Goal: Information Seeking & Learning: Learn about a topic

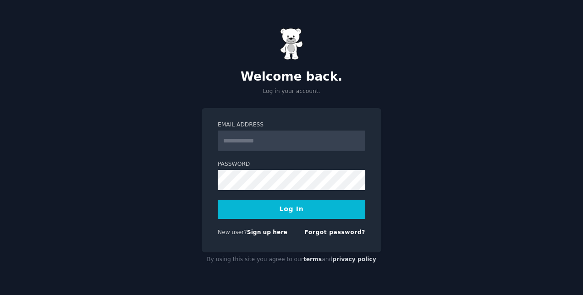
click at [262, 140] on input "Email Address" at bounding box center [292, 141] width 148 height 20
type input "**********"
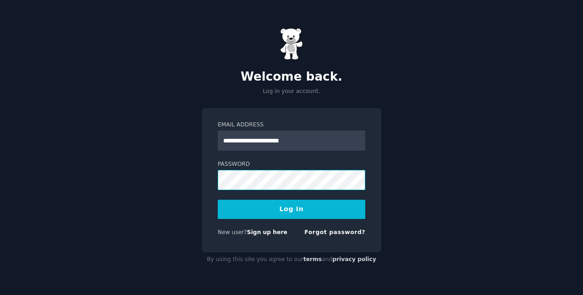
click at [218, 200] on button "Log In" at bounding box center [292, 209] width 148 height 19
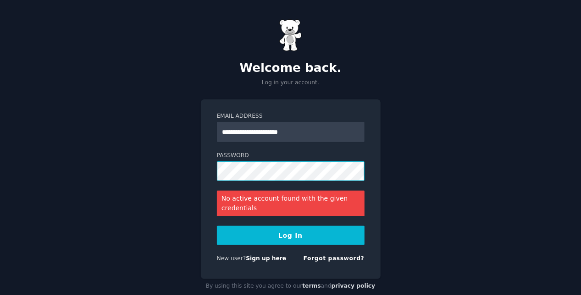
click at [217, 226] on button "Log In" at bounding box center [291, 235] width 148 height 19
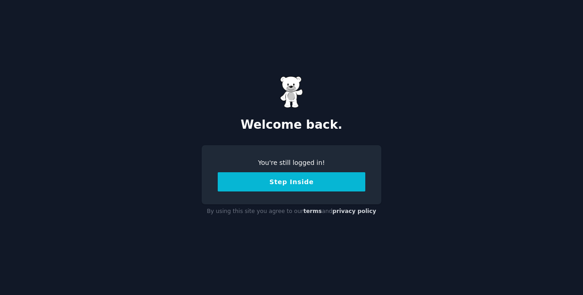
click at [294, 183] on button "Step Inside" at bounding box center [292, 181] width 148 height 19
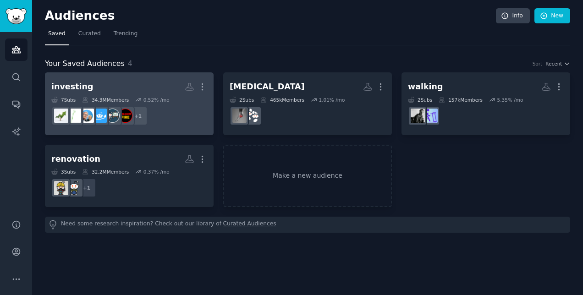
click at [155, 79] on h2 "investing More" at bounding box center [129, 87] width 156 height 16
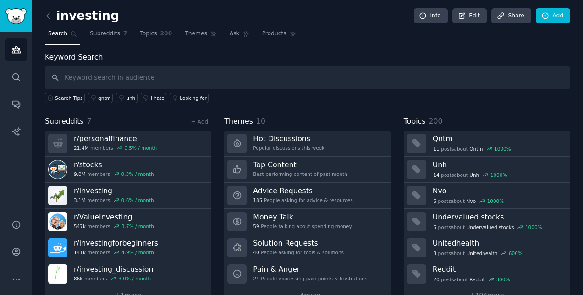
scroll to position [19, 0]
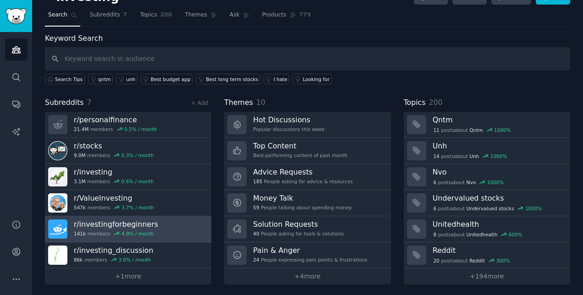
click at [172, 230] on link "r/ investingforbeginners 141k members 4.9 % / month" at bounding box center [128, 229] width 166 height 26
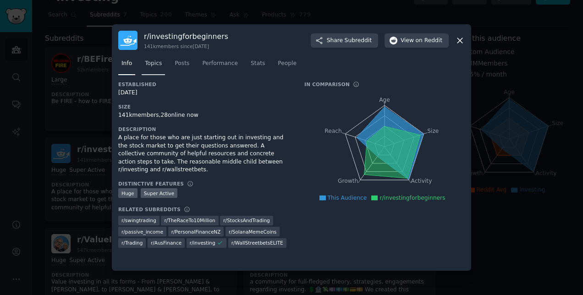
click at [142, 64] on link "Topics" at bounding box center [153, 65] width 23 height 19
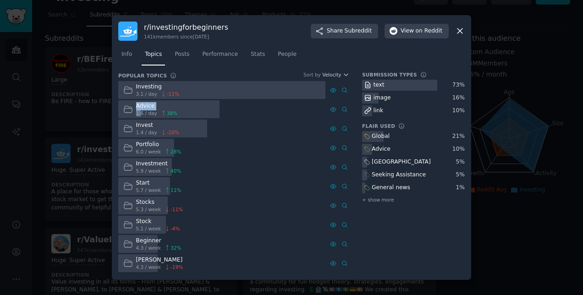
drag, startPoint x: 140, startPoint y: 110, endPoint x: 188, endPoint y: 112, distance: 47.7
click at [188, 112] on div "Advice 1.6 / day 38 %" at bounding box center [221, 109] width 207 height 18
drag, startPoint x: 188, startPoint y: 112, endPoint x: 232, endPoint y: 118, distance: 44.9
click at [232, 118] on div "Advice 1.6 / day 38 %" at bounding box center [221, 109] width 207 height 18
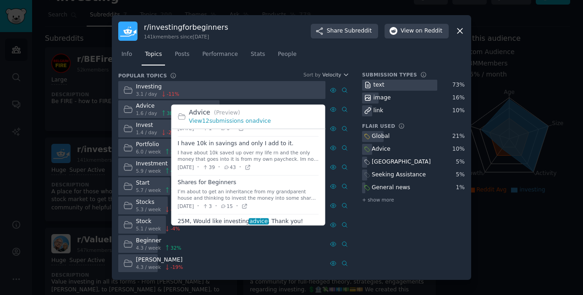
scroll to position [350, 0]
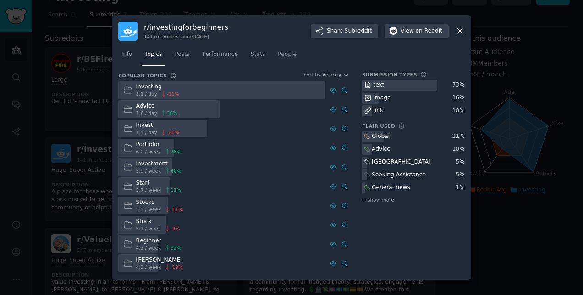
click at [458, 32] on icon at bounding box center [460, 31] width 10 height 10
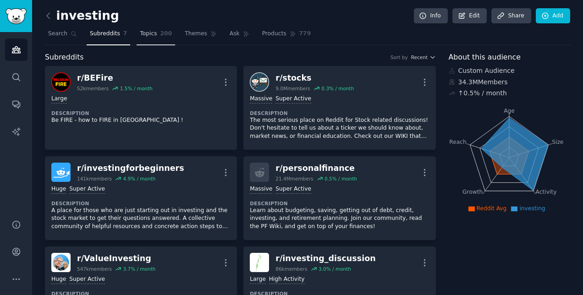
click at [140, 35] on span "Topics" at bounding box center [148, 34] width 17 height 8
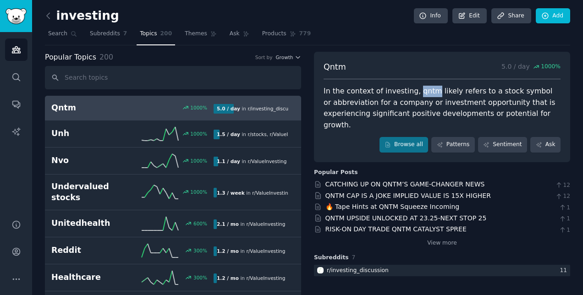
drag, startPoint x: 408, startPoint y: 90, endPoint x: 427, endPoint y: 85, distance: 19.0
click at [427, 86] on div "In the context of investing, qntm likely refers to a stock symbol or abbreviati…" at bounding box center [442, 108] width 237 height 45
drag, startPoint x: 427, startPoint y: 85, endPoint x: 423, endPoint y: 90, distance: 6.2
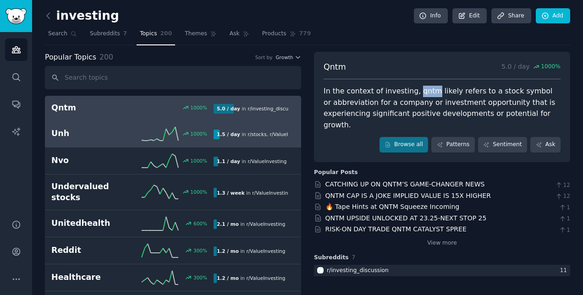
click at [121, 131] on h2 "Unh" at bounding box center [91, 133] width 81 height 11
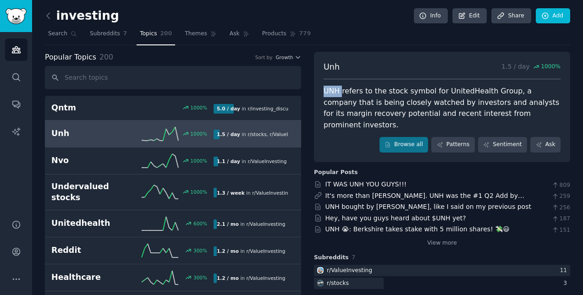
drag, startPoint x: 320, startPoint y: 90, endPoint x: 339, endPoint y: 89, distance: 19.3
click at [339, 89] on div "Unh 1.5 / day 1000 % UNH refers to the stock symbol for UnitedHealth Group, a c…" at bounding box center [442, 107] width 256 height 110
drag, startPoint x: 339, startPoint y: 89, endPoint x: 334, endPoint y: 92, distance: 5.7
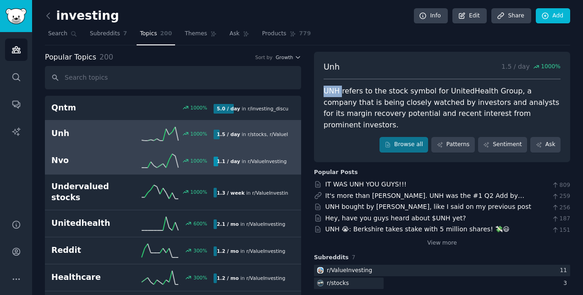
click at [106, 155] on h2 "Nvo" at bounding box center [91, 160] width 81 height 11
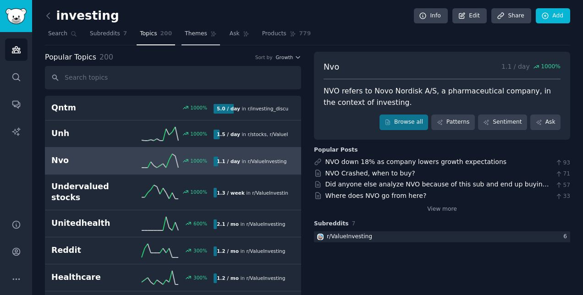
click at [188, 38] on link "Themes" at bounding box center [201, 36] width 39 height 19
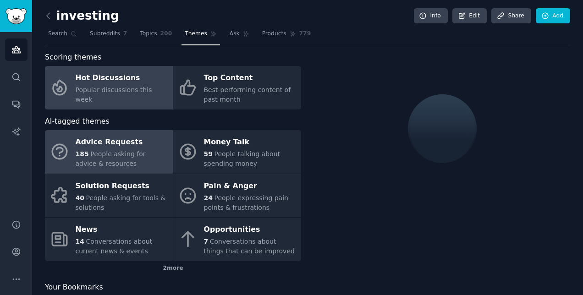
click at [142, 158] on div "185 People asking for advice & resources" at bounding box center [122, 158] width 93 height 19
click at [138, 94] on span "Popular discussions this week" at bounding box center [114, 94] width 77 height 17
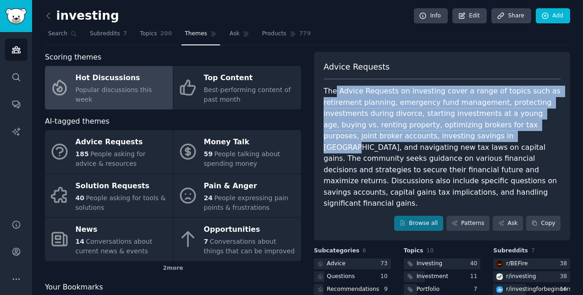
drag, startPoint x: 335, startPoint y: 91, endPoint x: 446, endPoint y: 131, distance: 118.0
click at [446, 131] on div "The Advice Requests on investing cover a range of topics such as retirement pla…" at bounding box center [442, 148] width 237 height 124
click at [446, 134] on div "The Advice Requests on investing cover a range of topics such as retirement pla…" at bounding box center [442, 148] width 237 height 124
click at [444, 136] on div "The Advice Requests on investing cover a range of topics such as retirement pla…" at bounding box center [442, 148] width 237 height 124
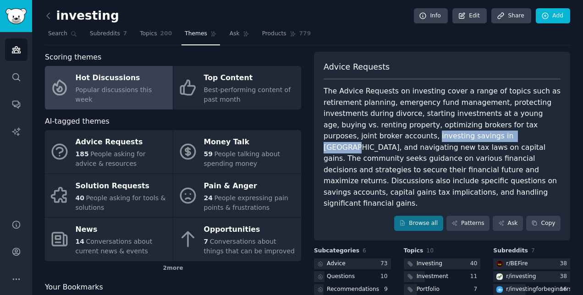
drag, startPoint x: 444, startPoint y: 136, endPoint x: 360, endPoint y: 137, distance: 84.3
click at [360, 137] on div "The Advice Requests on investing cover a range of topics such as retirement pla…" at bounding box center [442, 148] width 237 height 124
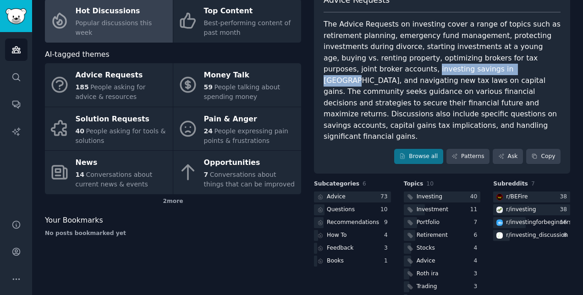
scroll to position [81, 0]
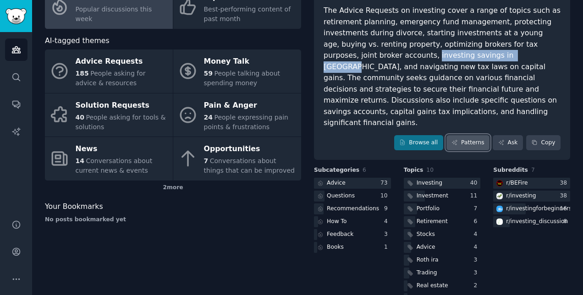
click at [467, 135] on link "Patterns" at bounding box center [467, 143] width 43 height 16
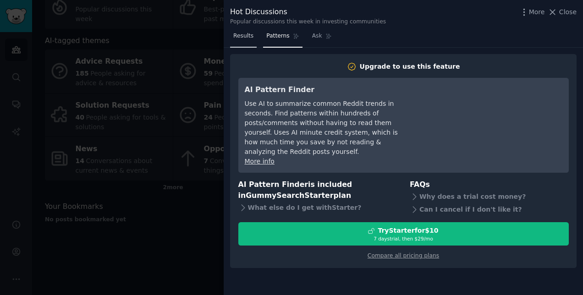
click at [248, 32] on span "Results" at bounding box center [243, 36] width 20 height 8
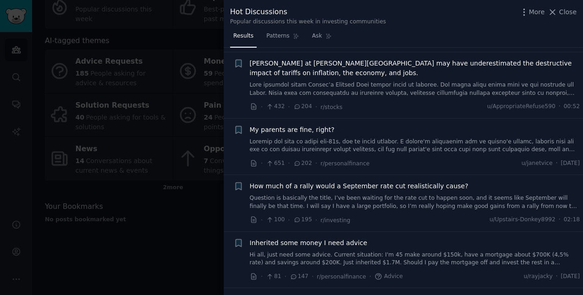
scroll to position [138, 0]
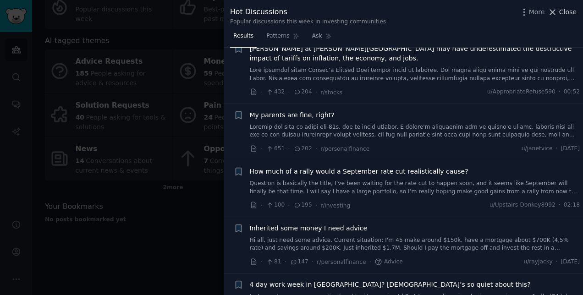
click at [570, 10] on span "Close" at bounding box center [567, 12] width 17 height 10
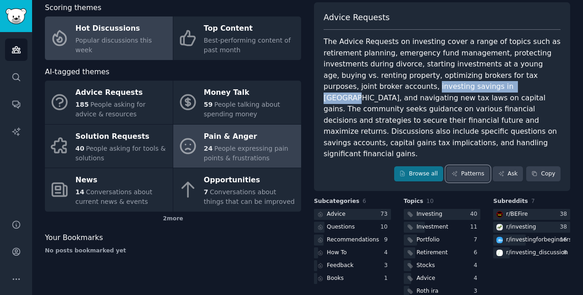
scroll to position [35, 0]
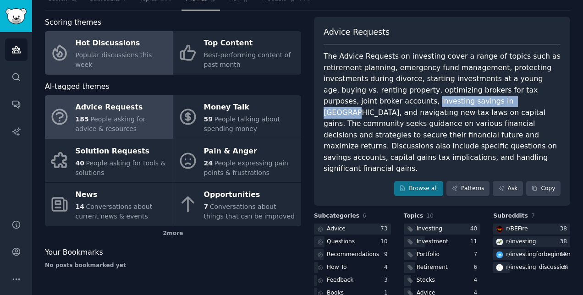
click at [134, 113] on div "Advice Requests" at bounding box center [122, 107] width 93 height 15
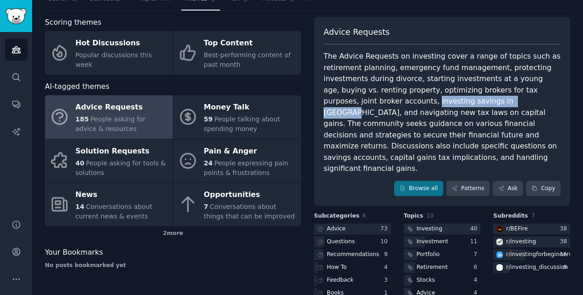
click at [133, 117] on span "People asking for advice & resources" at bounding box center [111, 124] width 70 height 17
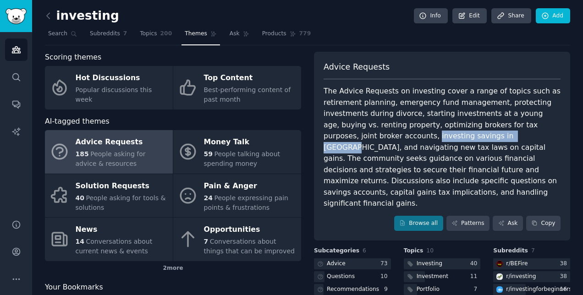
click at [361, 138] on div "The Advice Requests on investing cover a range of topics such as retirement pla…" at bounding box center [442, 148] width 237 height 124
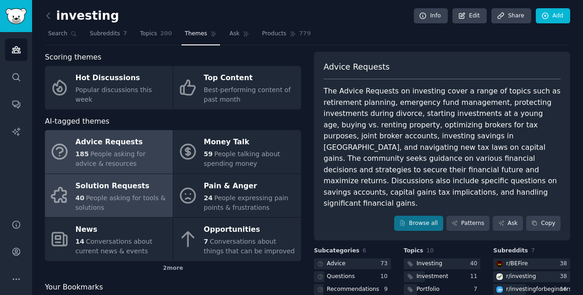
click at [128, 191] on div "Solution Requests" at bounding box center [122, 186] width 93 height 15
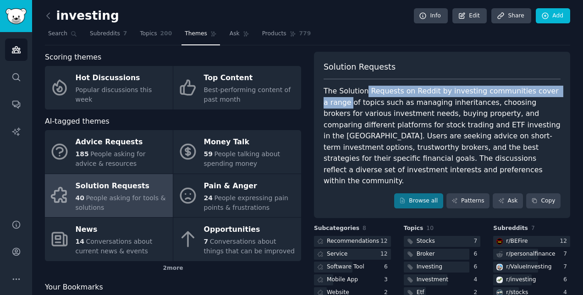
drag, startPoint x: 320, startPoint y: 96, endPoint x: 363, endPoint y: 94, distance: 43.1
click at [363, 94] on div "Solution Requests The Solution Requests on Reddit by investing communities cove…" at bounding box center [442, 135] width 256 height 167
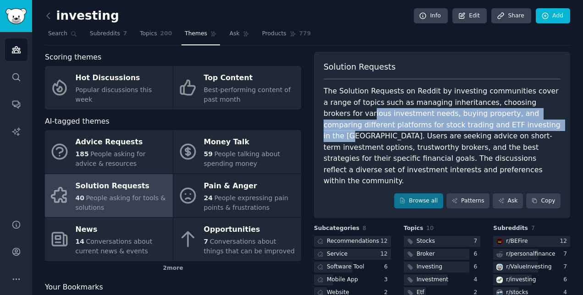
drag, startPoint x: 453, startPoint y: 122, endPoint x: 530, endPoint y: 103, distance: 79.4
click at [530, 103] on div "The Solution Requests on Reddit by investing communities cover a range of topic…" at bounding box center [442, 136] width 237 height 101
click at [516, 237] on div "r/ BEFire" at bounding box center [517, 241] width 22 height 8
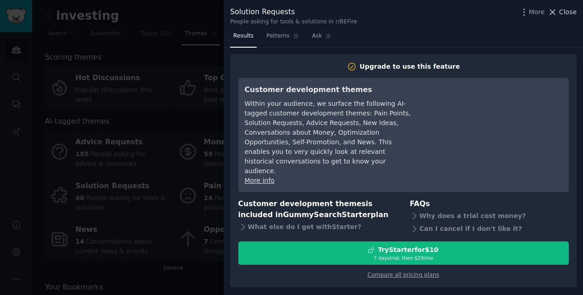
click at [566, 15] on span "Close" at bounding box center [567, 12] width 17 height 10
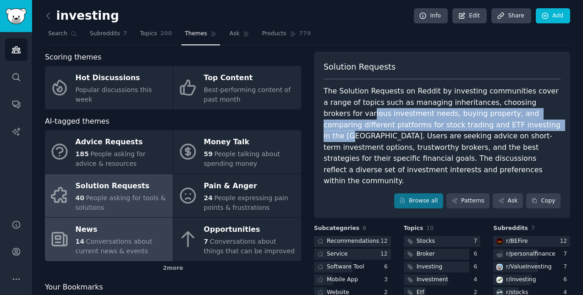
click at [113, 226] on div "News" at bounding box center [122, 230] width 93 height 15
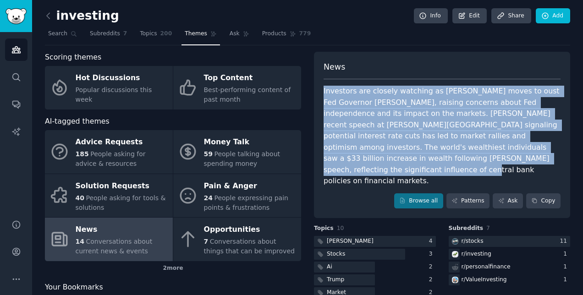
drag, startPoint x: 448, startPoint y: 158, endPoint x: 308, endPoint y: 95, distance: 153.5
click at [308, 95] on div "Scoring themes Hot Discussions Popular discussions this week Top Content Best-p…" at bounding box center [307, 208] width 525 height 313
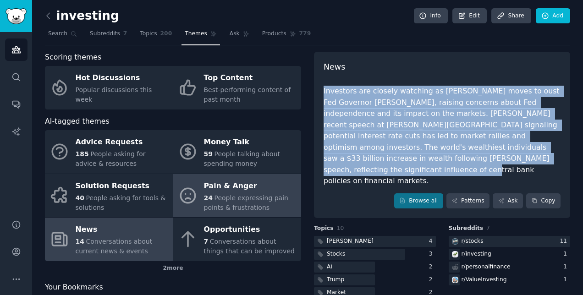
click at [228, 199] on span "People expressing pain points & frustrations" at bounding box center [246, 202] width 84 height 17
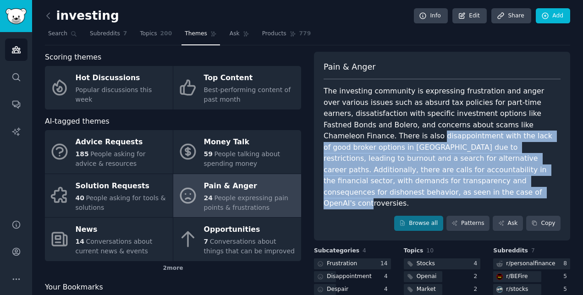
drag, startPoint x: 520, startPoint y: 124, endPoint x: 490, endPoint y: 186, distance: 68.5
click at [490, 186] on div "The investing community is expressing frustration and anger over various issues…" at bounding box center [442, 148] width 237 height 124
drag, startPoint x: 490, startPoint y: 186, endPoint x: 479, endPoint y: 184, distance: 11.5
click at [479, 184] on div "The investing community is expressing frustration and anger over various issues…" at bounding box center [442, 148] width 237 height 124
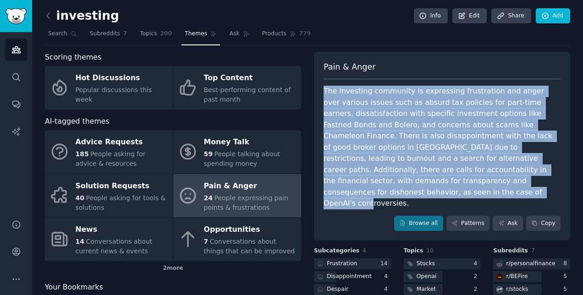
drag, startPoint x: 479, startPoint y: 184, endPoint x: 319, endPoint y: 92, distance: 184.6
click at [319, 92] on div "Pain & Anger The investing community is expressing frustration and anger over v…" at bounding box center [442, 146] width 256 height 189
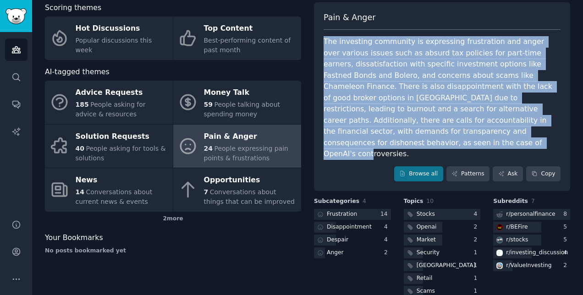
scroll to position [35, 0]
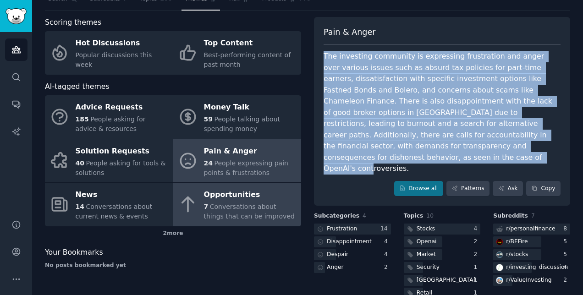
click at [262, 200] on div "Opportunities" at bounding box center [250, 195] width 93 height 15
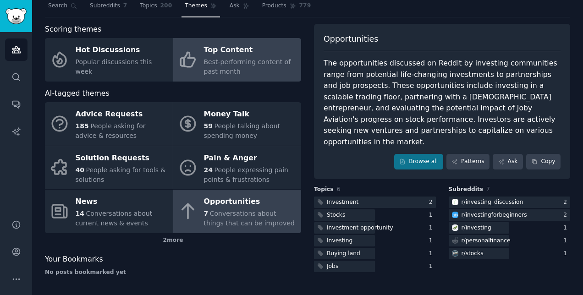
click at [236, 75] on div "Best-performing content of past month" at bounding box center [250, 66] width 93 height 19
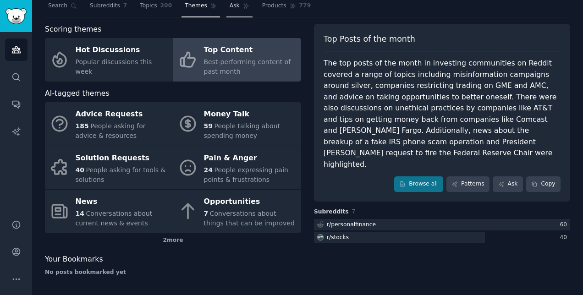
click at [237, 9] on link "Ask" at bounding box center [239, 8] width 26 height 19
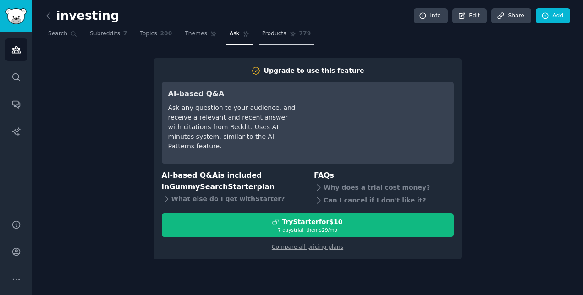
click at [264, 32] on span "Products" at bounding box center [274, 34] width 24 height 8
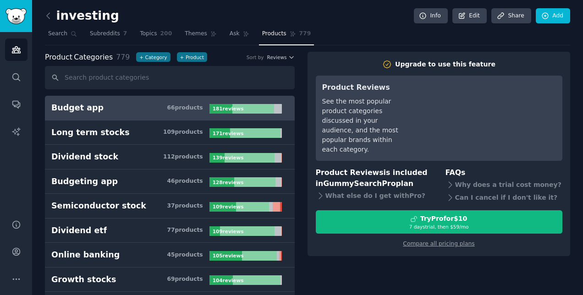
click at [149, 114] on link "Budget app 66 product s 181 review s" at bounding box center [170, 108] width 250 height 25
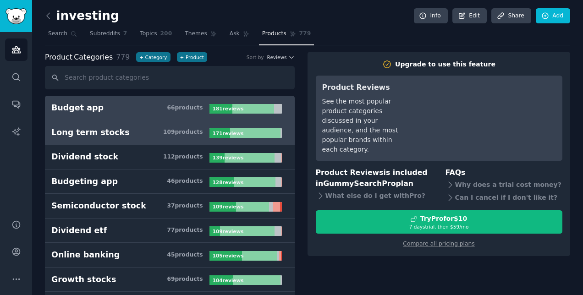
click at [149, 132] on h3 "Long term stocks 109 product s" at bounding box center [130, 132] width 158 height 11
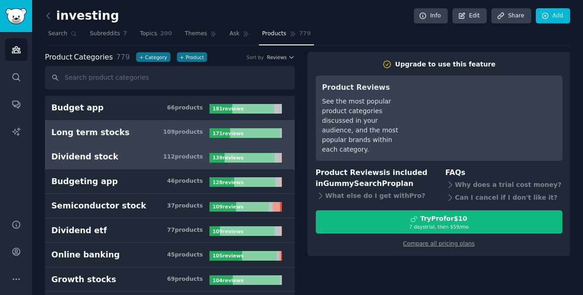
click at [147, 158] on h3 "Dividend stock 112 product s" at bounding box center [130, 156] width 158 height 11
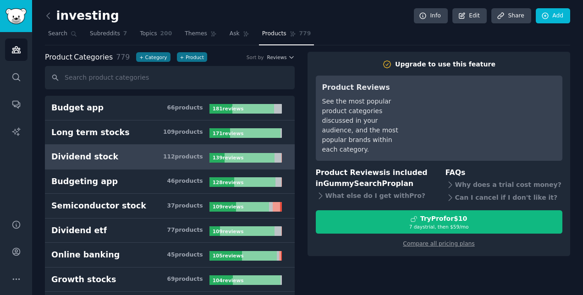
scroll to position [46, 0]
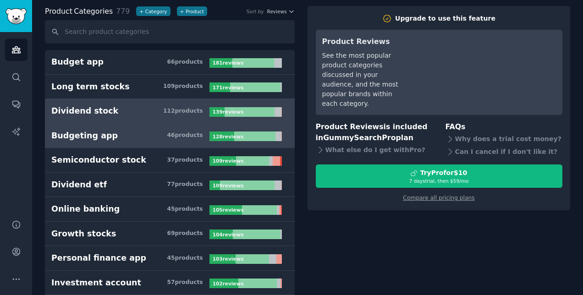
click at [161, 135] on h3 "Budgeting app 46 product s" at bounding box center [130, 135] width 158 height 11
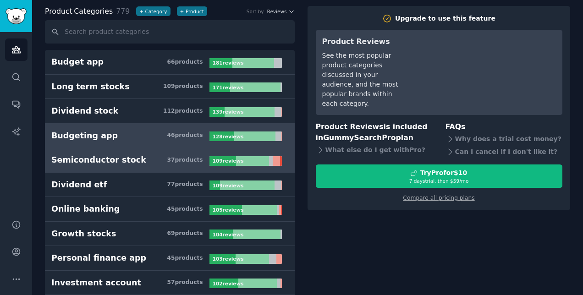
click at [154, 161] on h3 "Semiconductor stock 37 product s" at bounding box center [130, 159] width 158 height 11
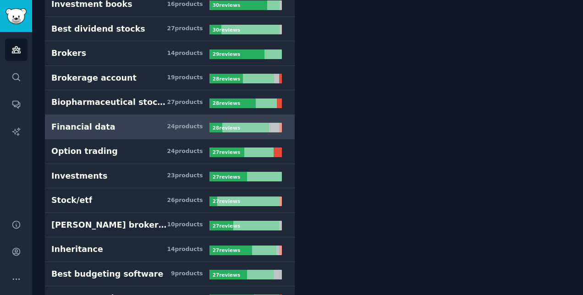
scroll to position [1971, 0]
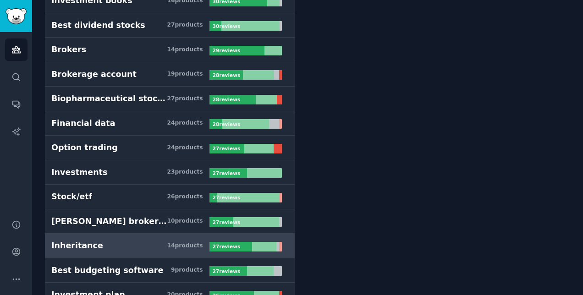
click at [142, 240] on h3 "Inheritance 14 product s" at bounding box center [130, 245] width 158 height 11
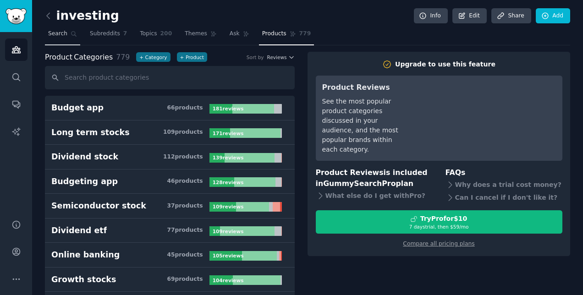
click at [59, 31] on span "Search" at bounding box center [57, 34] width 19 height 8
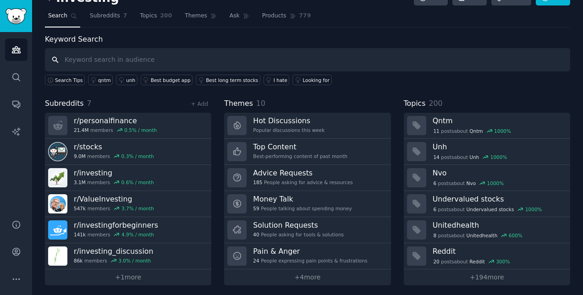
scroll to position [19, 0]
